Goal: Information Seeking & Learning: Check status

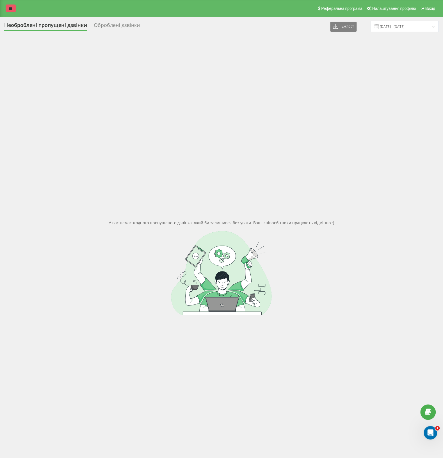
click at [11, 12] on link at bounding box center [11, 8] width 10 height 8
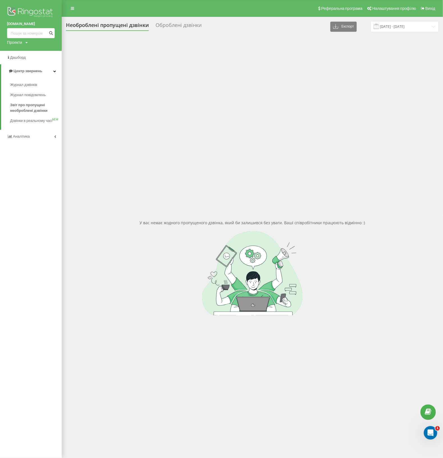
click at [119, 43] on div "У вас немає жодного пропущеного дзвінка, який би залишився без уваги. Ваші спів…" at bounding box center [252, 268] width 373 height 458
click at [29, 103] on span "Звіт про пропущені необроблені дзвінки" at bounding box center [34, 107] width 49 height 11
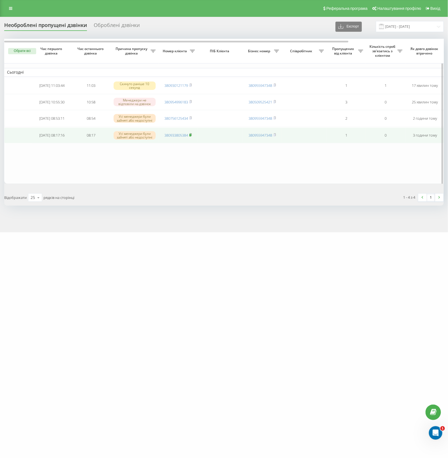
click at [192, 136] on icon at bounding box center [191, 134] width 2 height 3
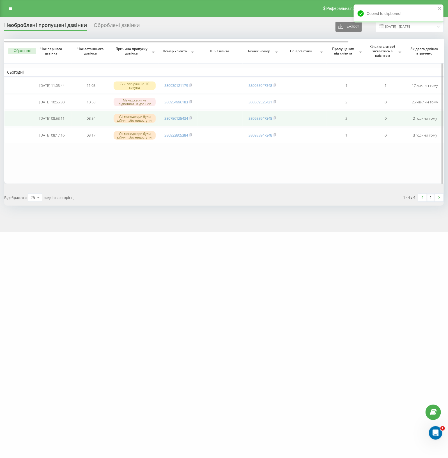
drag, startPoint x: 191, startPoint y: 128, endPoint x: 181, endPoint y: 120, distance: 12.6
click at [191, 120] on rect at bounding box center [190, 118] width 2 height 3
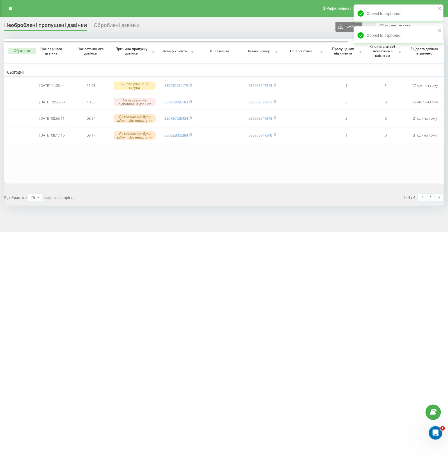
click at [310, 280] on div "one-shop.ua Проекти one-shop.ua Дашборд Центр звернень Журнал дзвінків Журнал п…" at bounding box center [224, 229] width 448 height 458
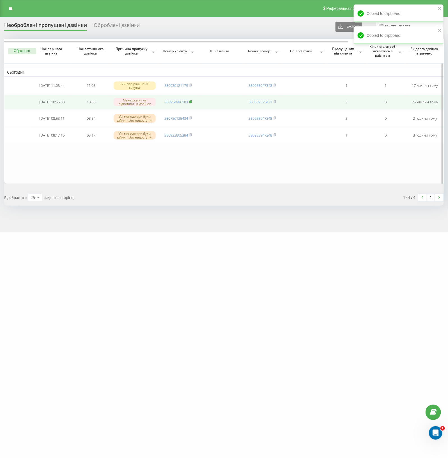
click at [191, 103] on rect at bounding box center [190, 102] width 2 height 3
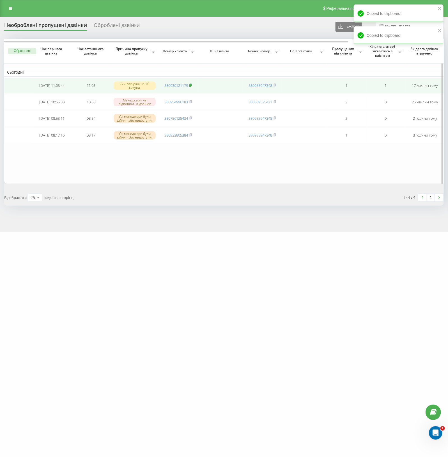
click at [191, 87] on rect at bounding box center [190, 85] width 2 height 3
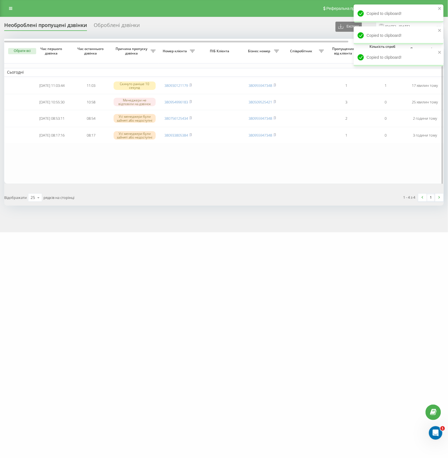
click at [141, 165] on table "Сьогодні 2025-08-22 11:03:44 11:03 Скинуто раніше 10 секунд 380930121179 380955…" at bounding box center [284, 111] width 561 height 145
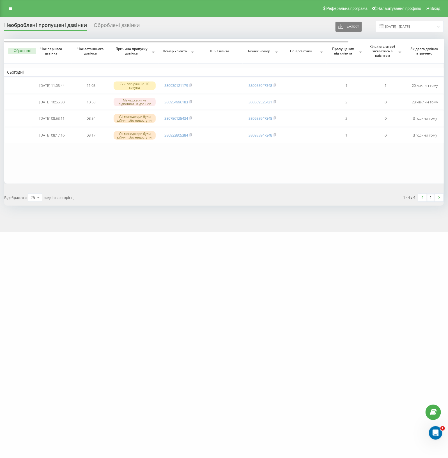
drag, startPoint x: 164, startPoint y: 23, endPoint x: 154, endPoint y: 13, distance: 14.7
click at [165, 23] on div "Необроблені пропущені дзвінки Оброблені дзвінки Експорт .csv .xlsx 22.07.2025 -…" at bounding box center [224, 26] width 440 height 11
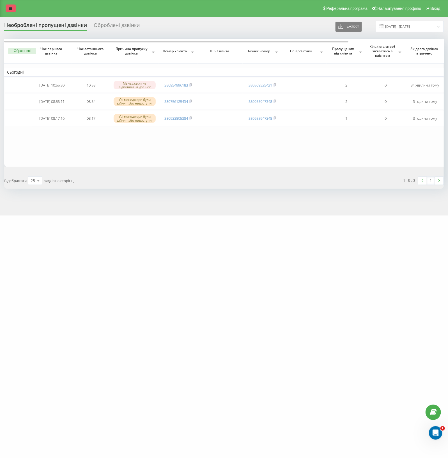
click at [13, 8] on link at bounding box center [11, 8] width 10 height 8
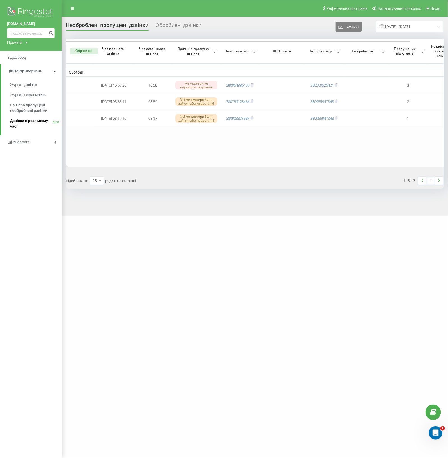
click at [27, 126] on span "Дзвінки в реальному часі" at bounding box center [31, 123] width 43 height 11
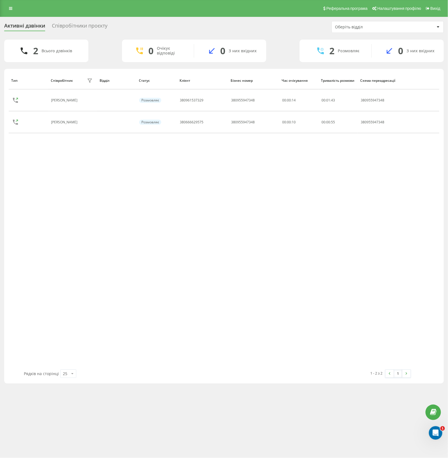
click at [76, 25] on div "Співробітники проєкту" at bounding box center [80, 27] width 56 height 9
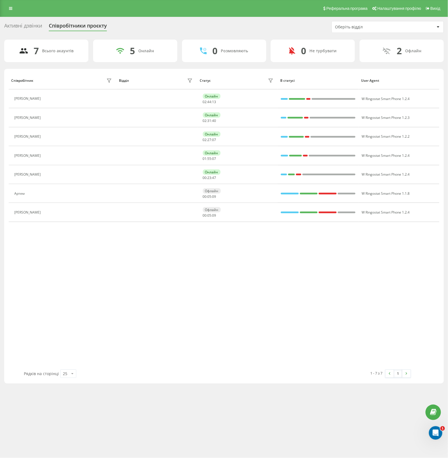
drag, startPoint x: 38, startPoint y: 291, endPoint x: 28, endPoint y: 276, distance: 18.3
click at [37, 288] on div "Співробітник Відділ Статус В статусі User Agent [PERSON_NAME] Онлайн 02 : 44 : …" at bounding box center [224, 221] width 431 height 298
drag, startPoint x: 11, startPoint y: 10, endPoint x: 12, endPoint y: 13, distance: 2.8
click at [11, 10] on icon at bounding box center [10, 8] width 3 height 4
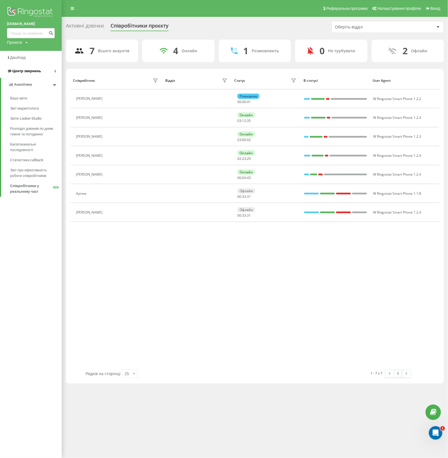
click at [51, 73] on link "Центр звернень" at bounding box center [31, 70] width 62 height 13
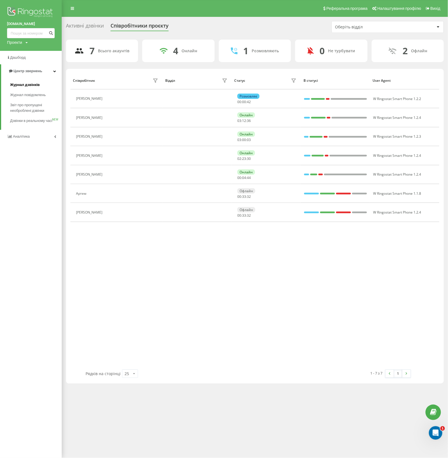
click at [20, 86] on span "Журнал дзвінків" at bounding box center [25, 85] width 30 height 6
